Goal: Task Accomplishment & Management: Use online tool/utility

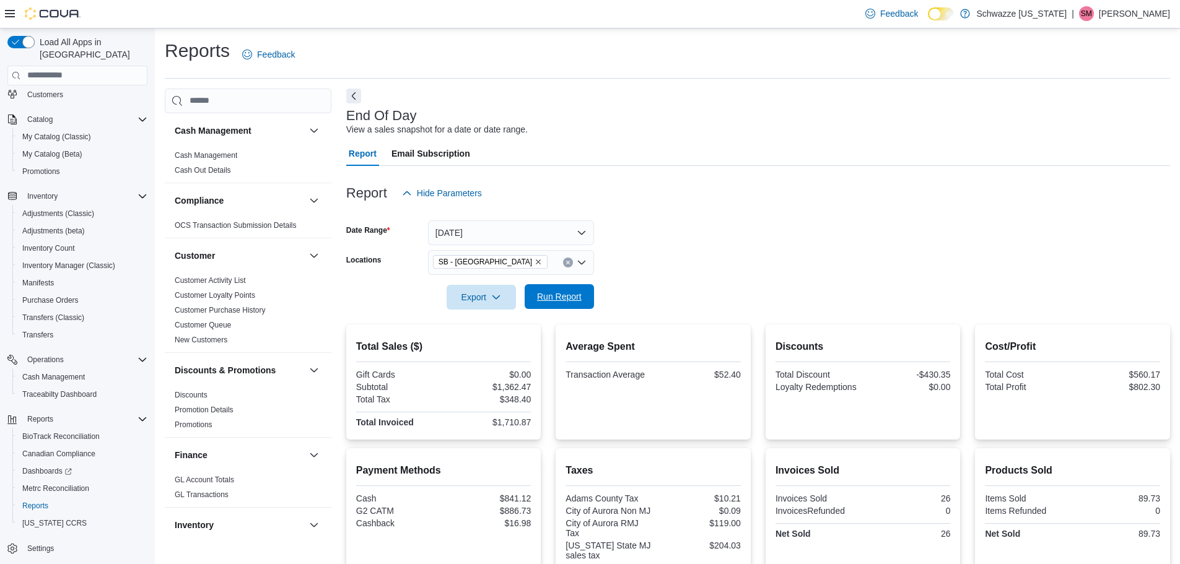
click at [562, 298] on span "Run Report" at bounding box center [559, 296] width 45 height 12
click at [578, 302] on span "Run Report" at bounding box center [559, 296] width 45 height 12
click at [576, 302] on span "Run Report" at bounding box center [559, 296] width 45 height 12
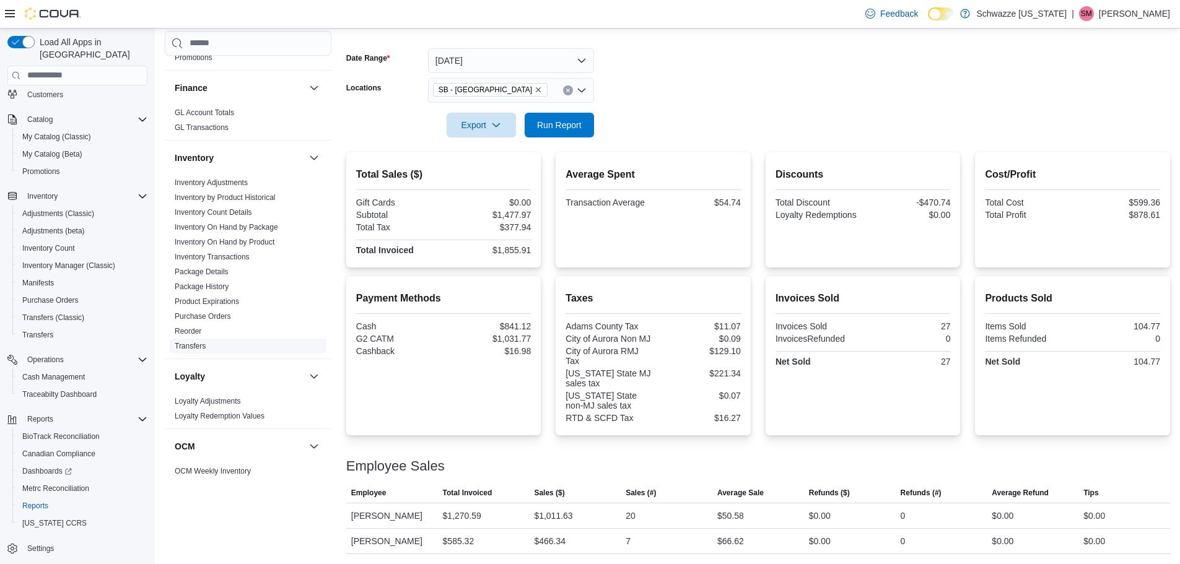
scroll to position [743, 0]
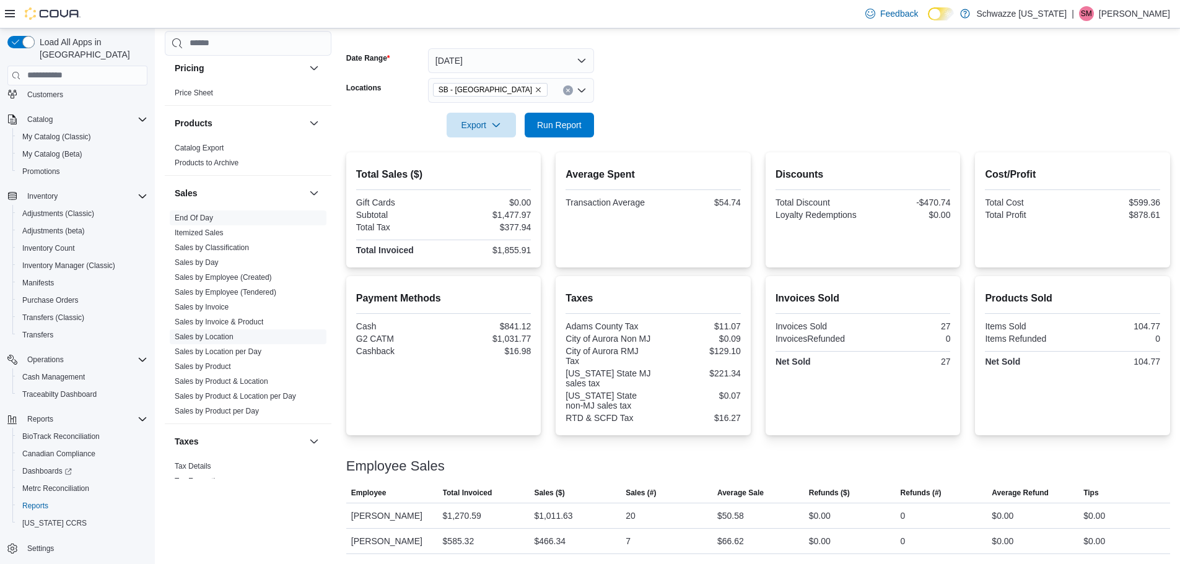
click at [213, 338] on link "Sales by Location" at bounding box center [204, 337] width 59 height 9
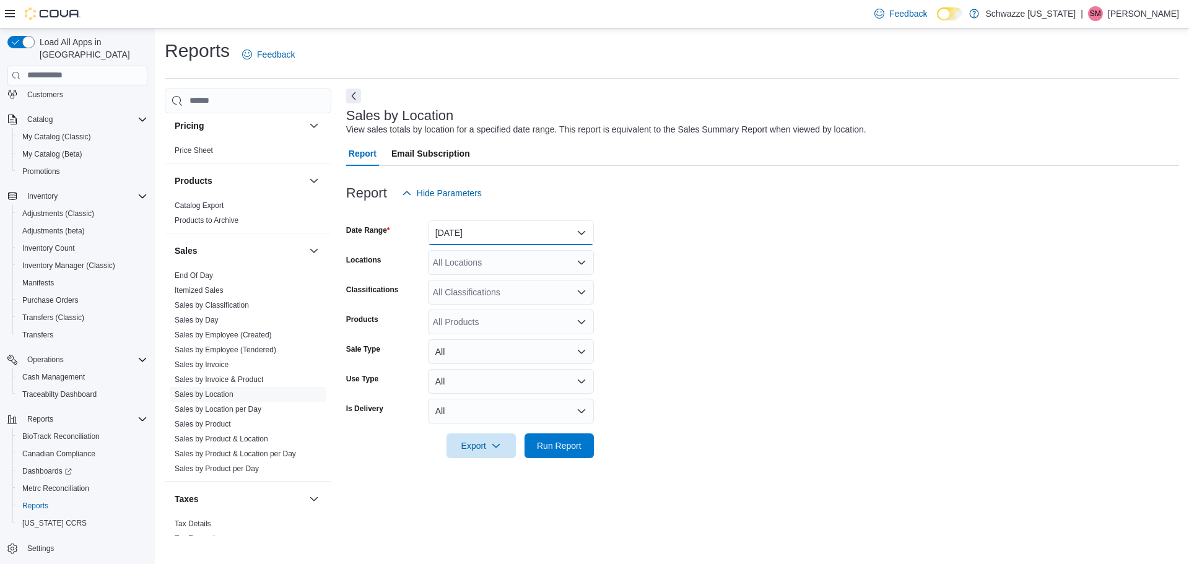
click at [530, 240] on button "[DATE]" at bounding box center [511, 232] width 166 height 25
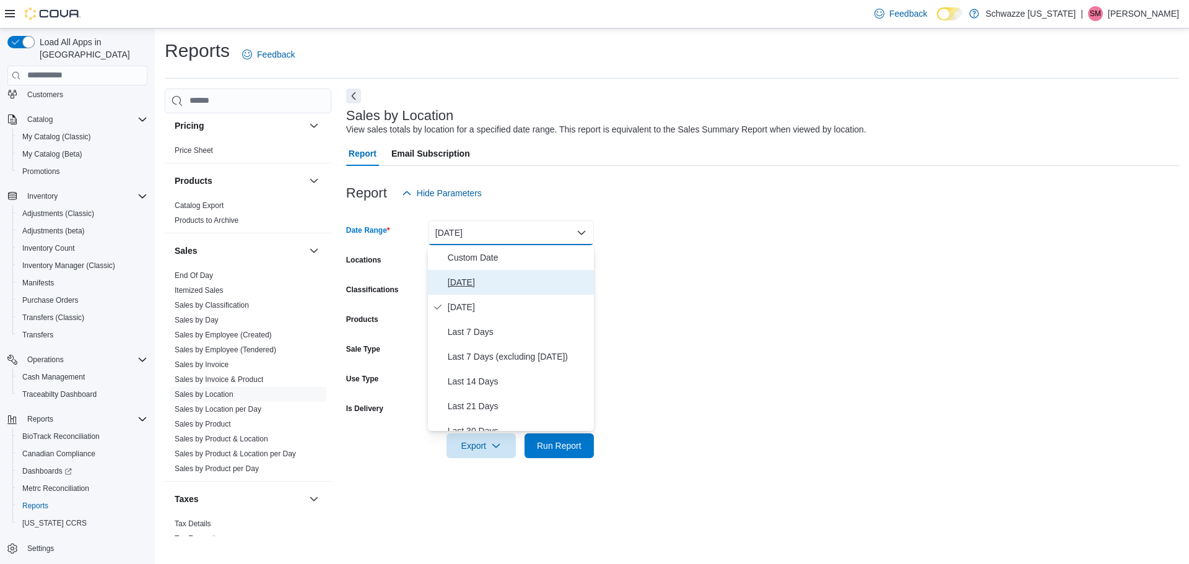
click at [507, 282] on span "[DATE]" at bounding box center [518, 282] width 141 height 15
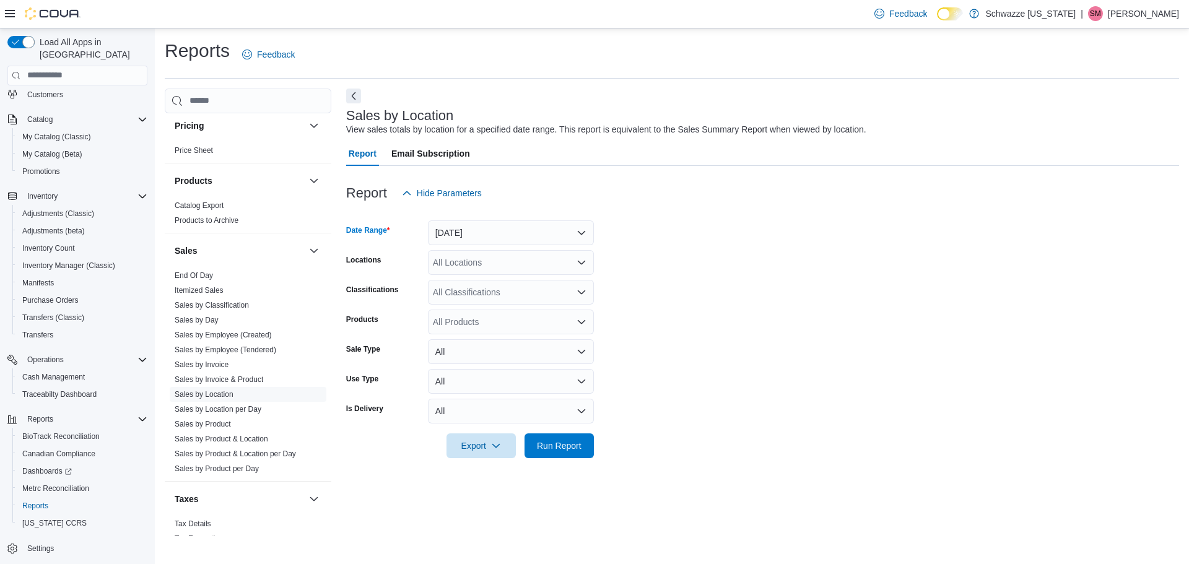
click at [507, 272] on div "All Locations" at bounding box center [511, 262] width 166 height 25
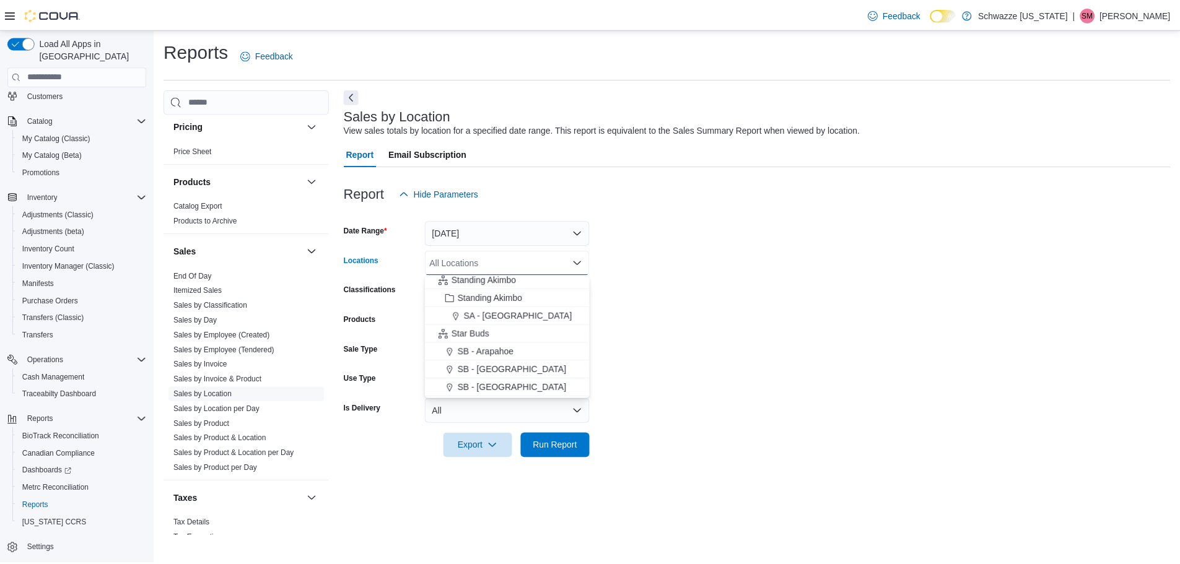
scroll to position [124, 0]
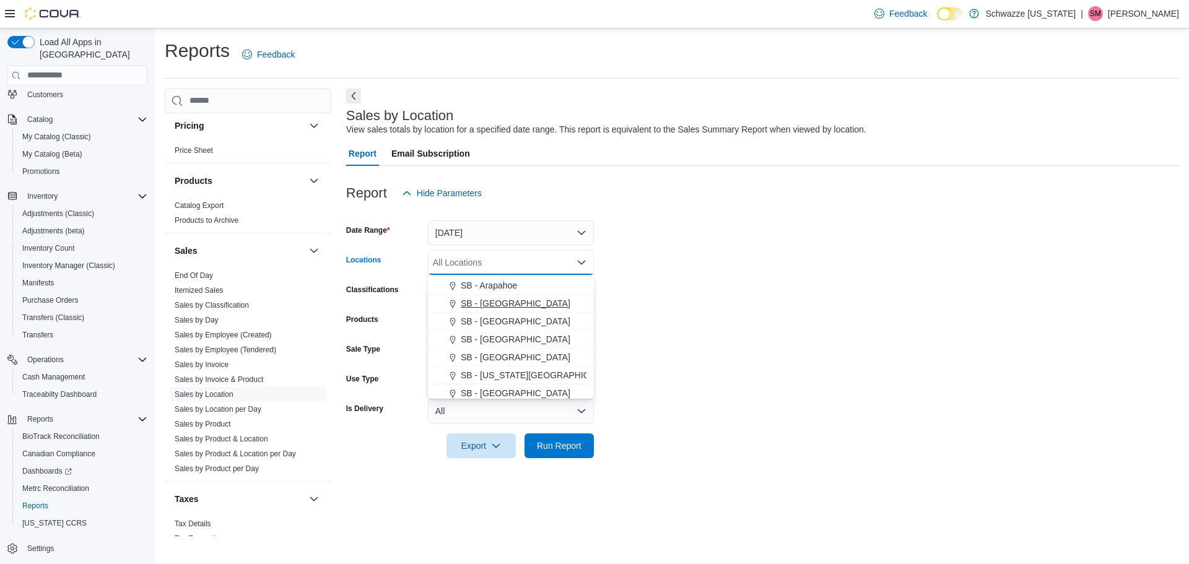
click at [497, 308] on span "SB - [GEOGRAPHIC_DATA]" at bounding box center [516, 303] width 110 height 12
click at [704, 316] on form "Date Range [DATE] Locations SB - [GEOGRAPHIC_DATA] Combo box. Selected. SB - [G…" at bounding box center [762, 332] width 833 height 253
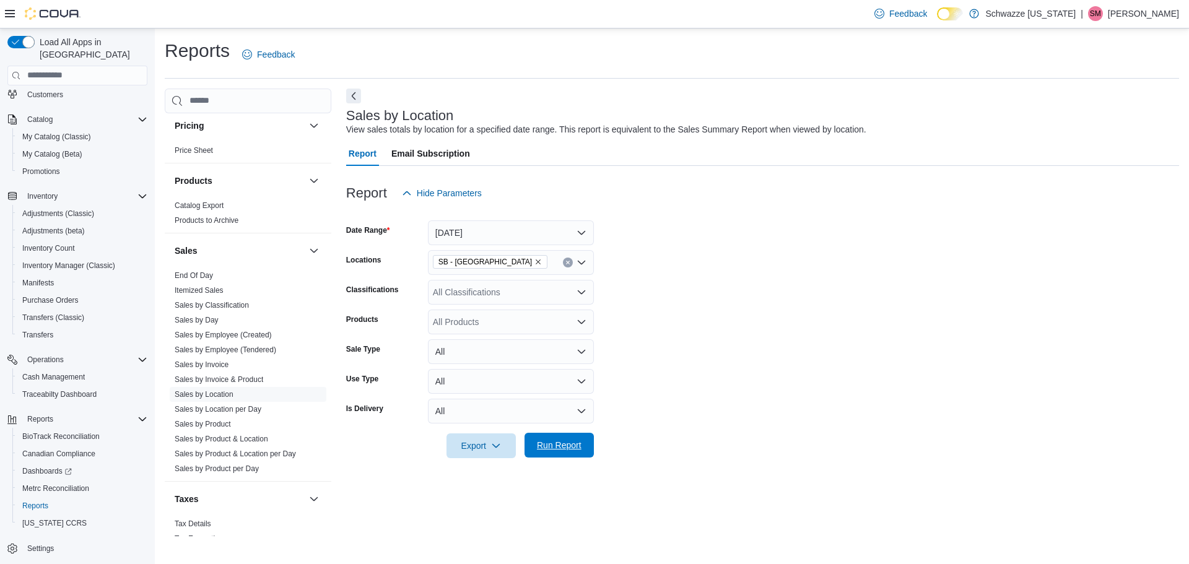
click at [559, 439] on span "Run Report" at bounding box center [559, 445] width 54 height 25
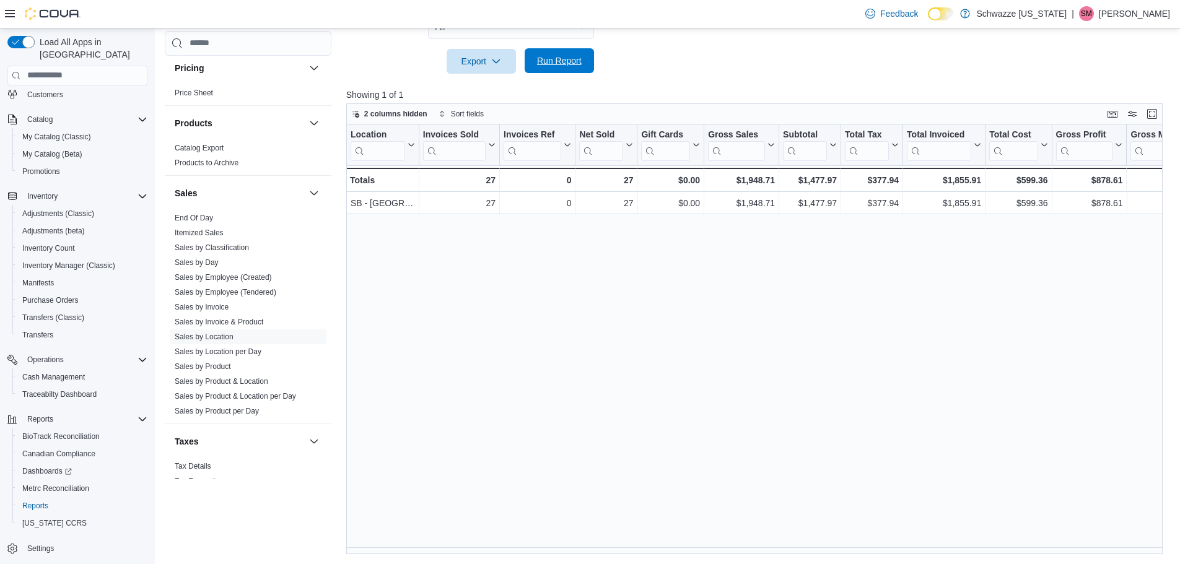
click at [561, 63] on span "Run Report" at bounding box center [559, 60] width 45 height 12
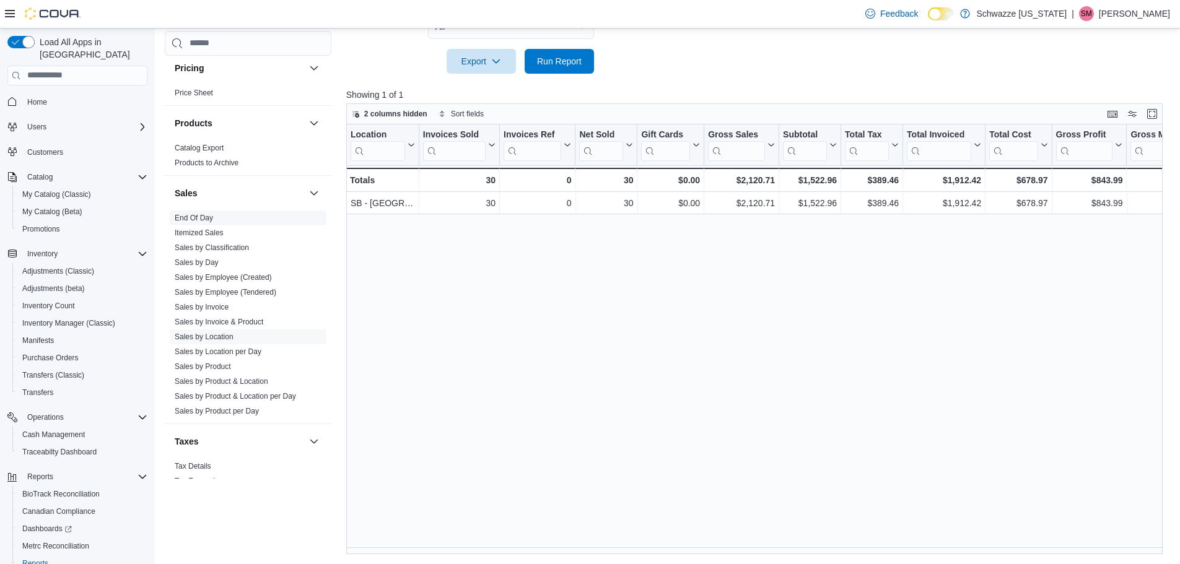
click at [189, 219] on link "End Of Day" at bounding box center [194, 218] width 38 height 9
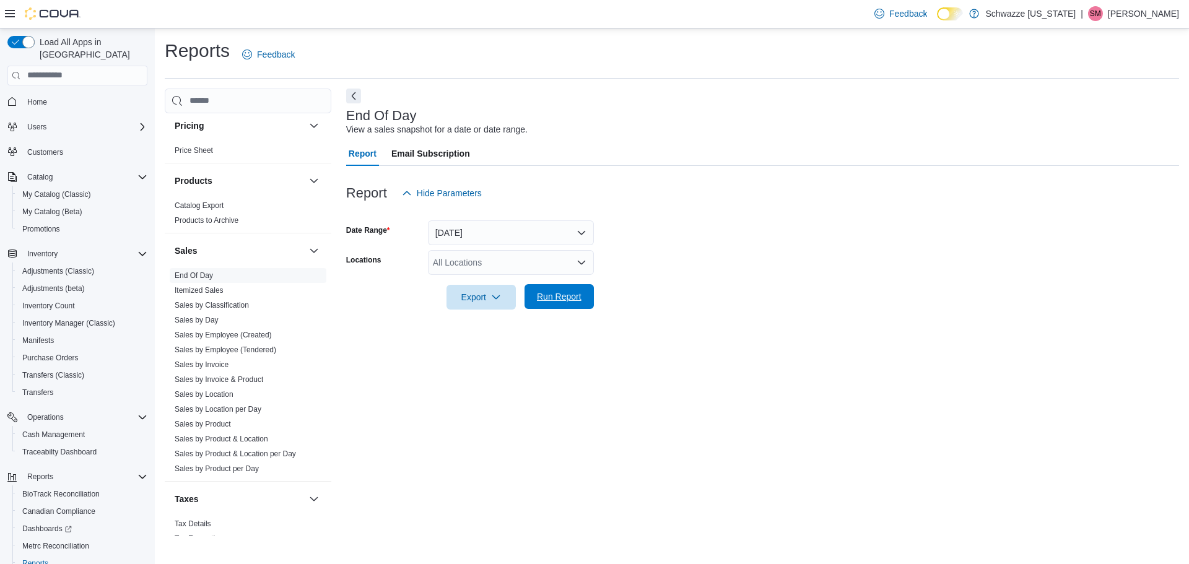
click at [590, 309] on div "Export Run Report" at bounding box center [470, 297] width 248 height 25
click at [536, 263] on div "All Locations" at bounding box center [511, 262] width 166 height 25
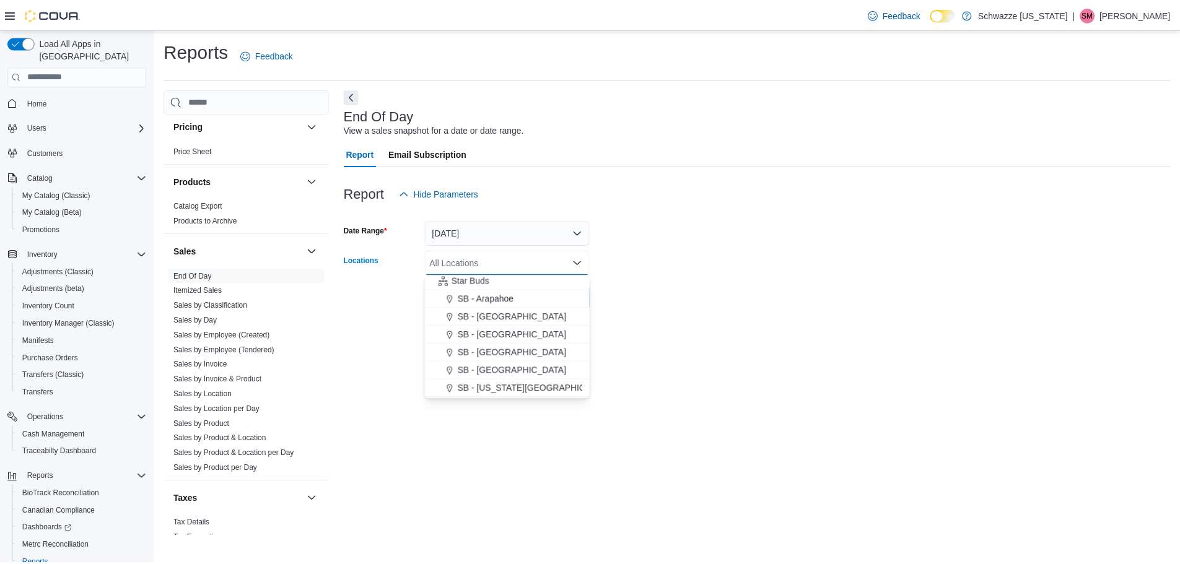
scroll to position [124, 0]
click at [500, 299] on span "SB - [GEOGRAPHIC_DATA]" at bounding box center [516, 303] width 110 height 12
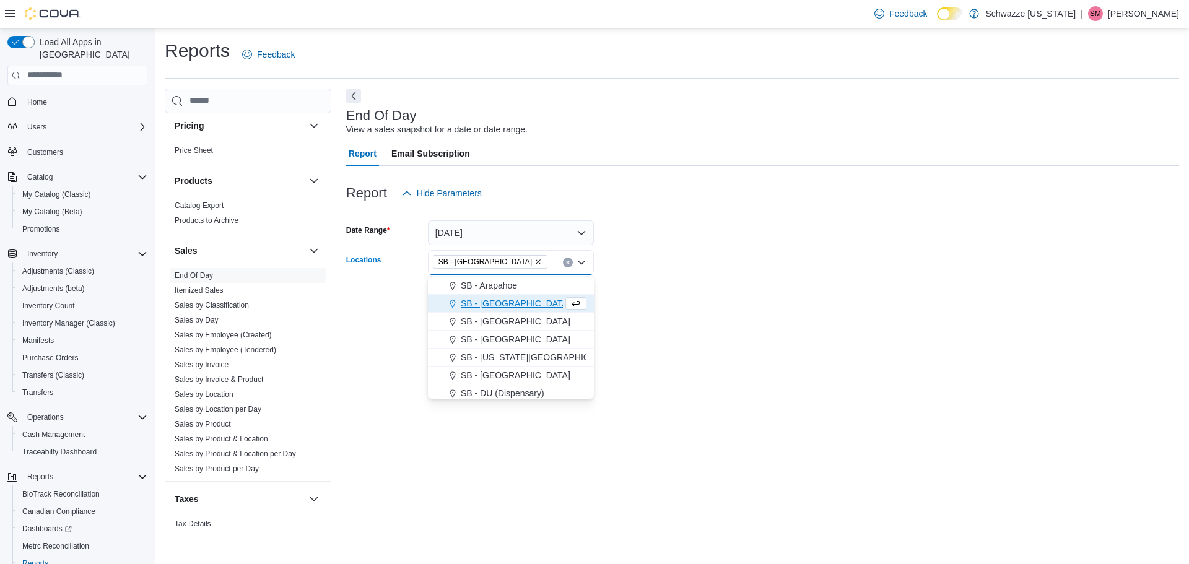
click at [769, 303] on form "Date Range [DATE] Locations SB - [GEOGRAPHIC_DATA] Combo box. Selected. SB - [G…" at bounding box center [762, 258] width 833 height 104
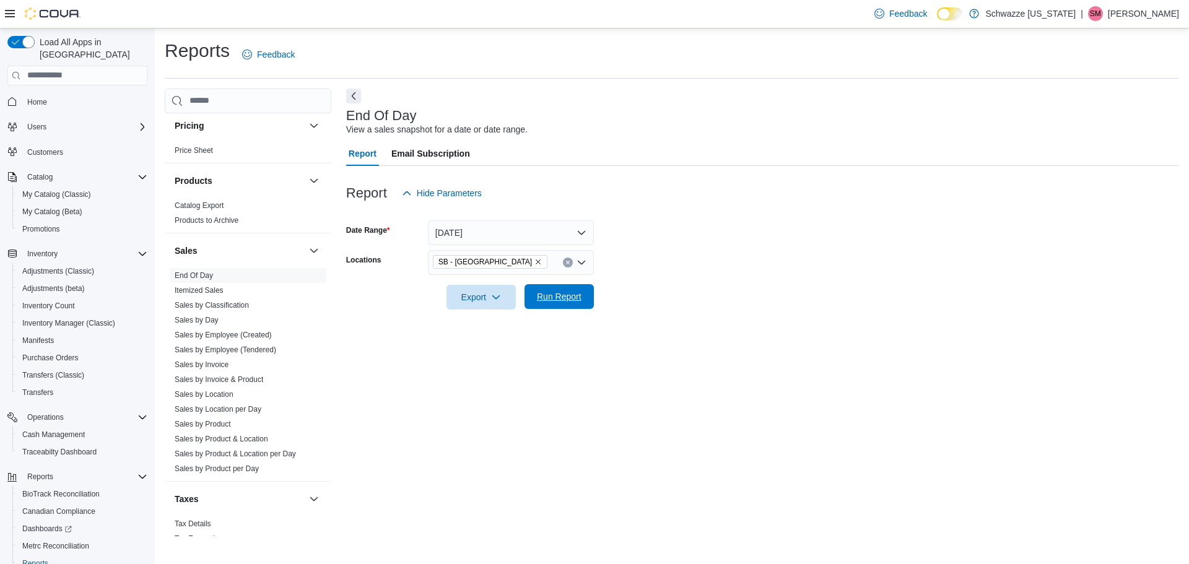
click at [546, 297] on span "Run Report" at bounding box center [559, 296] width 45 height 12
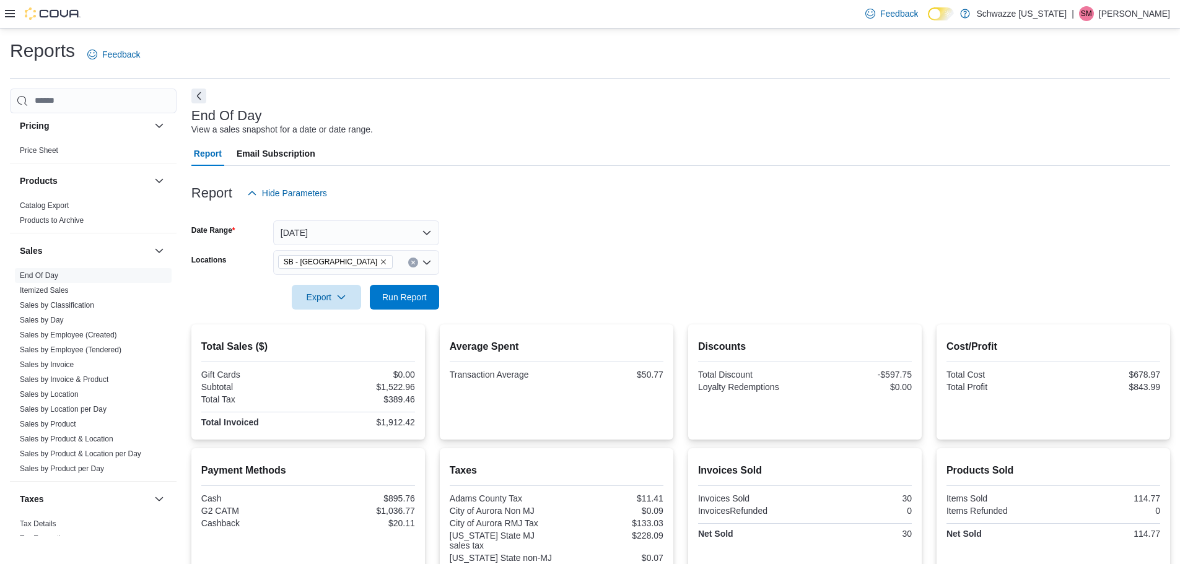
click at [959, 202] on div "Report Hide Parameters" at bounding box center [680, 193] width 978 height 25
click at [419, 298] on span "Run Report" at bounding box center [404, 296] width 45 height 12
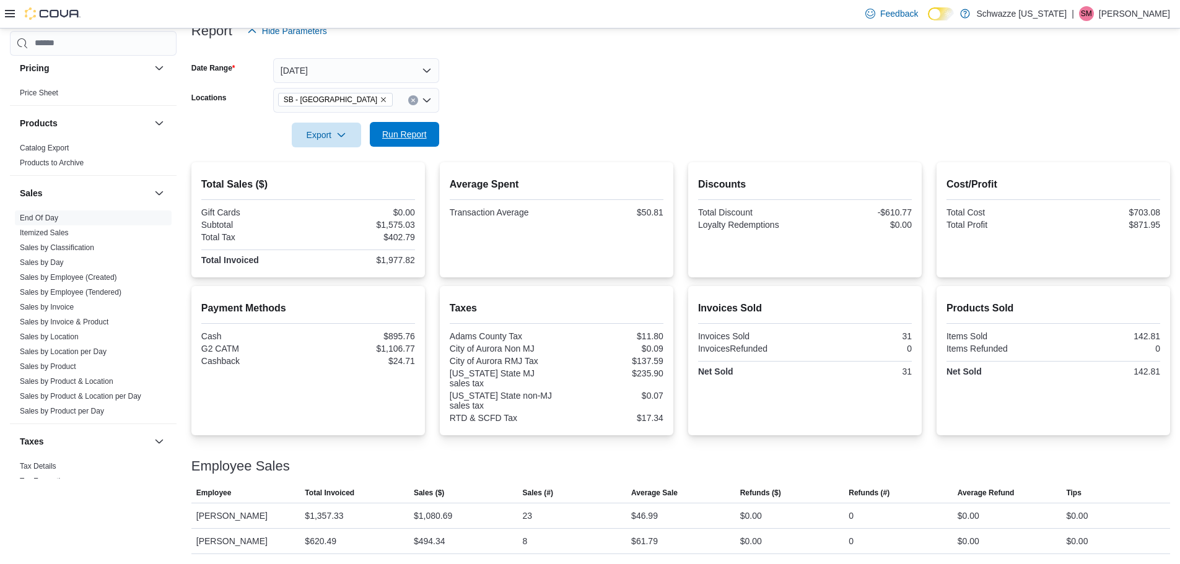
click at [394, 137] on span "Run Report" at bounding box center [404, 134] width 45 height 12
drag, startPoint x: 400, startPoint y: 123, endPoint x: 417, endPoint y: 137, distance: 22.4
click at [399, 123] on span "Run Report" at bounding box center [404, 134] width 54 height 25
